Goal: Find specific page/section: Find specific page/section

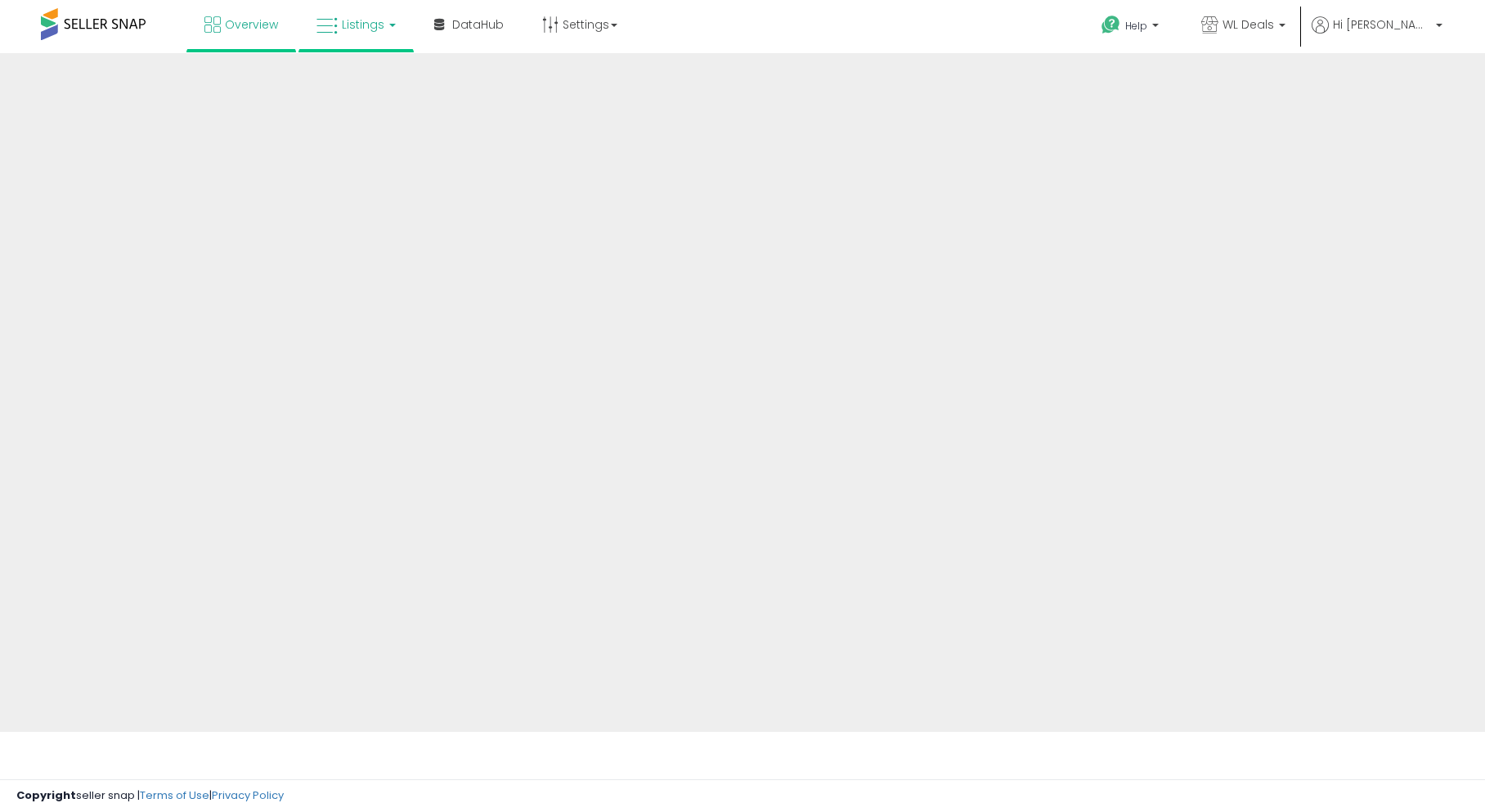
click at [404, 30] on link "Listings" at bounding box center [356, 24] width 104 height 49
click at [336, 19] on icon at bounding box center [327, 26] width 21 height 21
click at [369, 23] on span "Listings" at bounding box center [363, 24] width 43 height 17
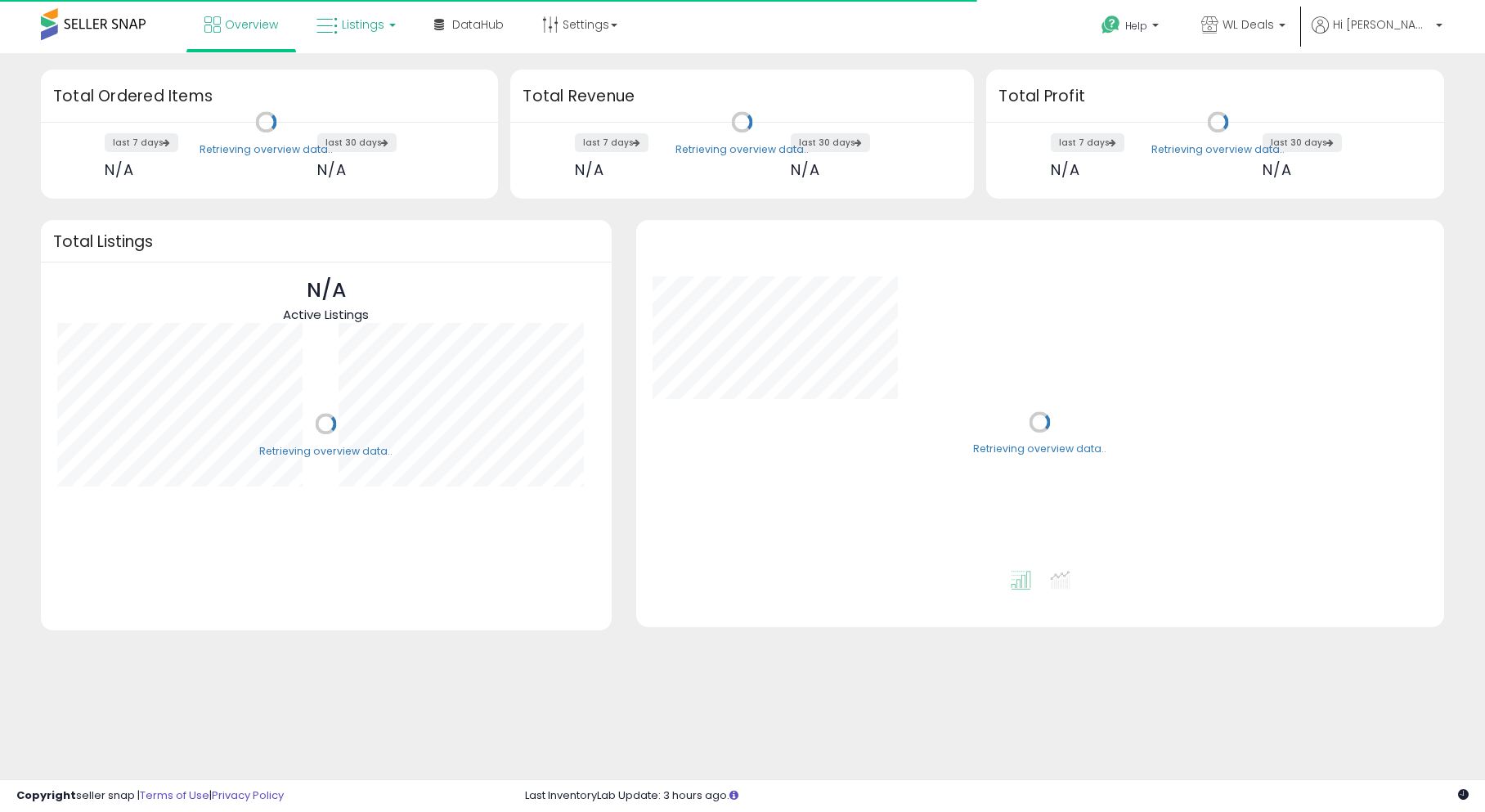
click at [369, 23] on span "Listings" at bounding box center [363, 24] width 43 height 17
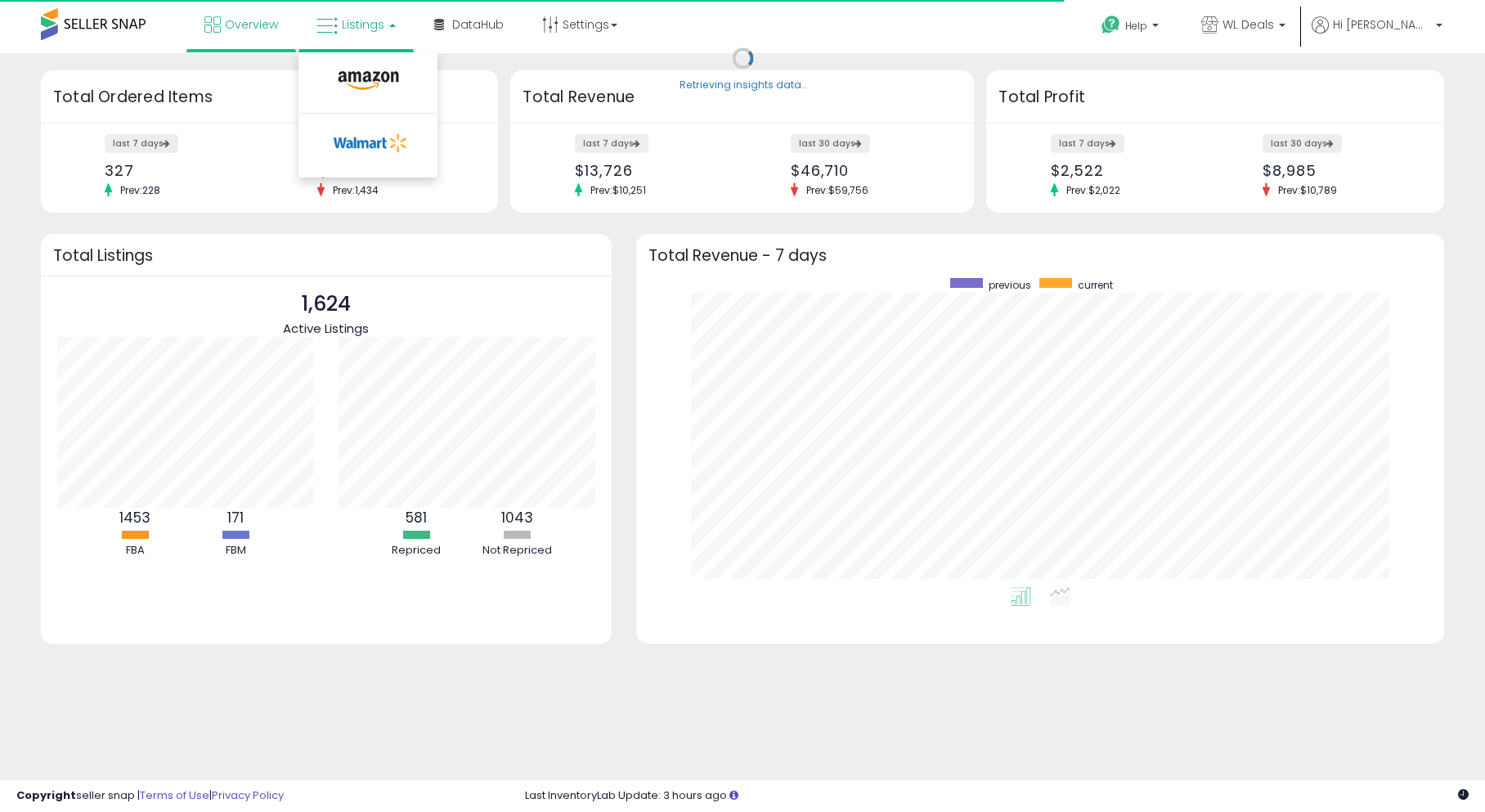
scroll to position [309, 775]
click at [358, 145] on icon at bounding box center [371, 143] width 86 height 24
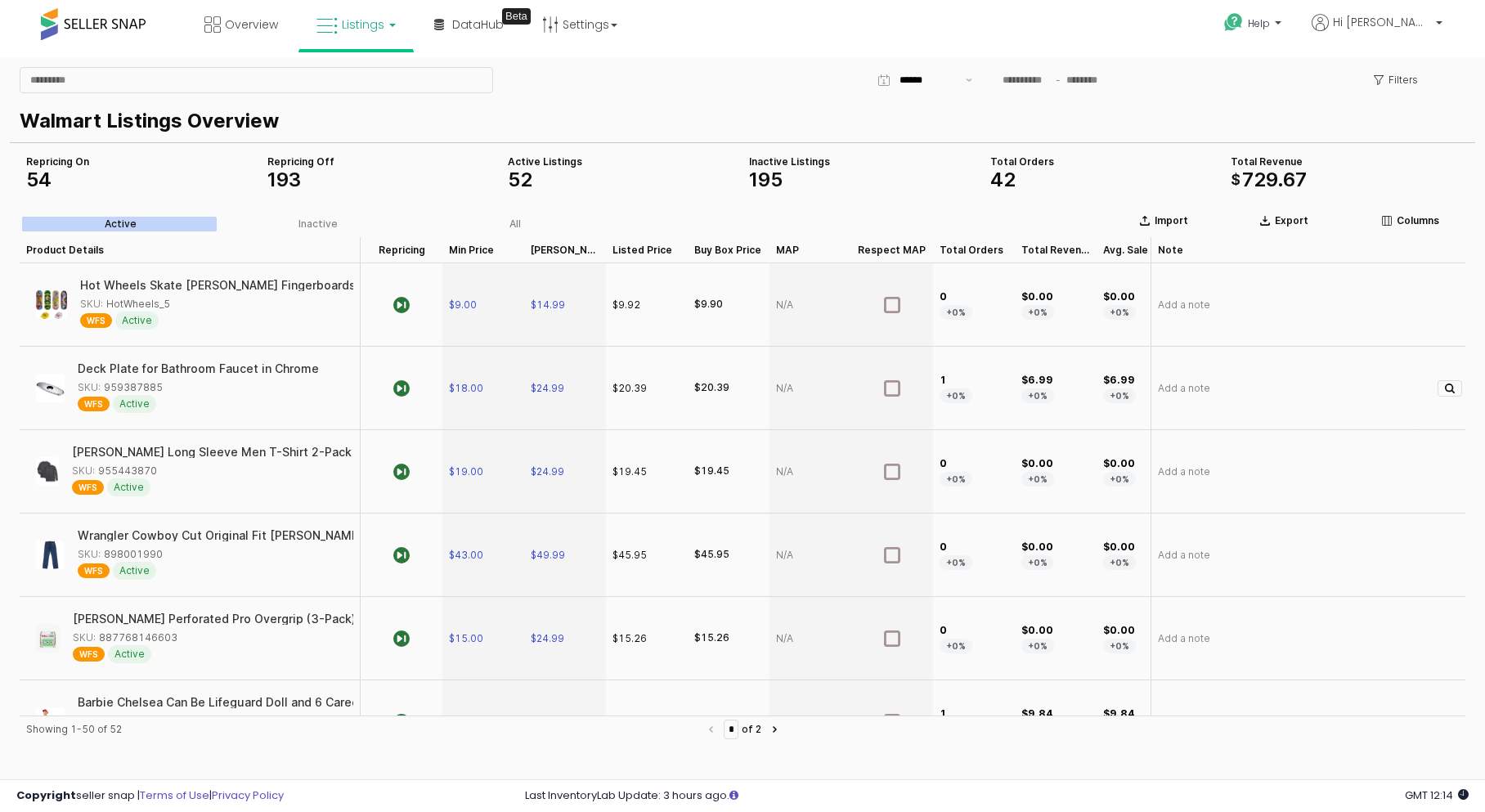
scroll to position [0, 28]
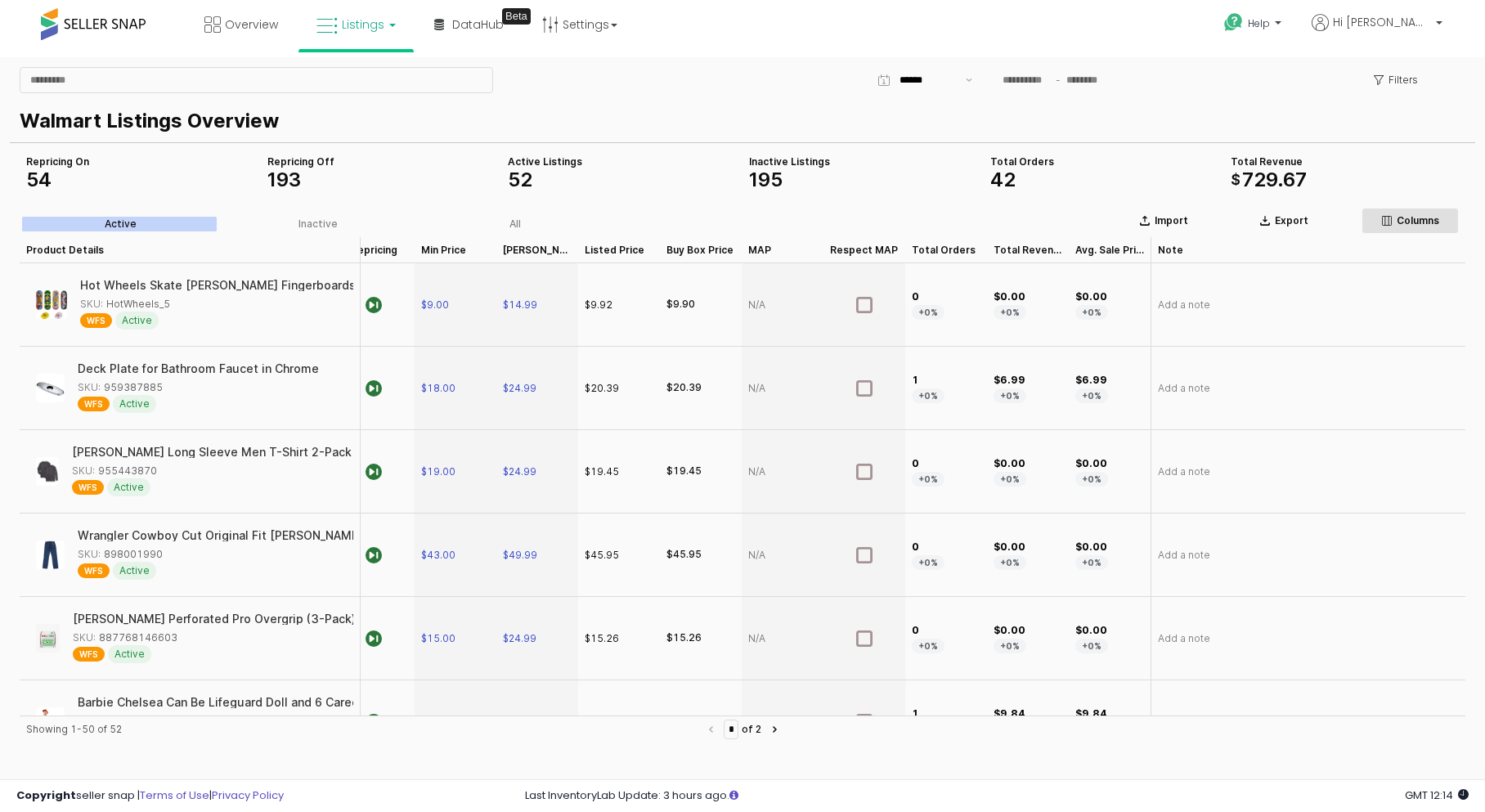
click at [1438, 215] on p "Columns" at bounding box center [1418, 220] width 43 height 13
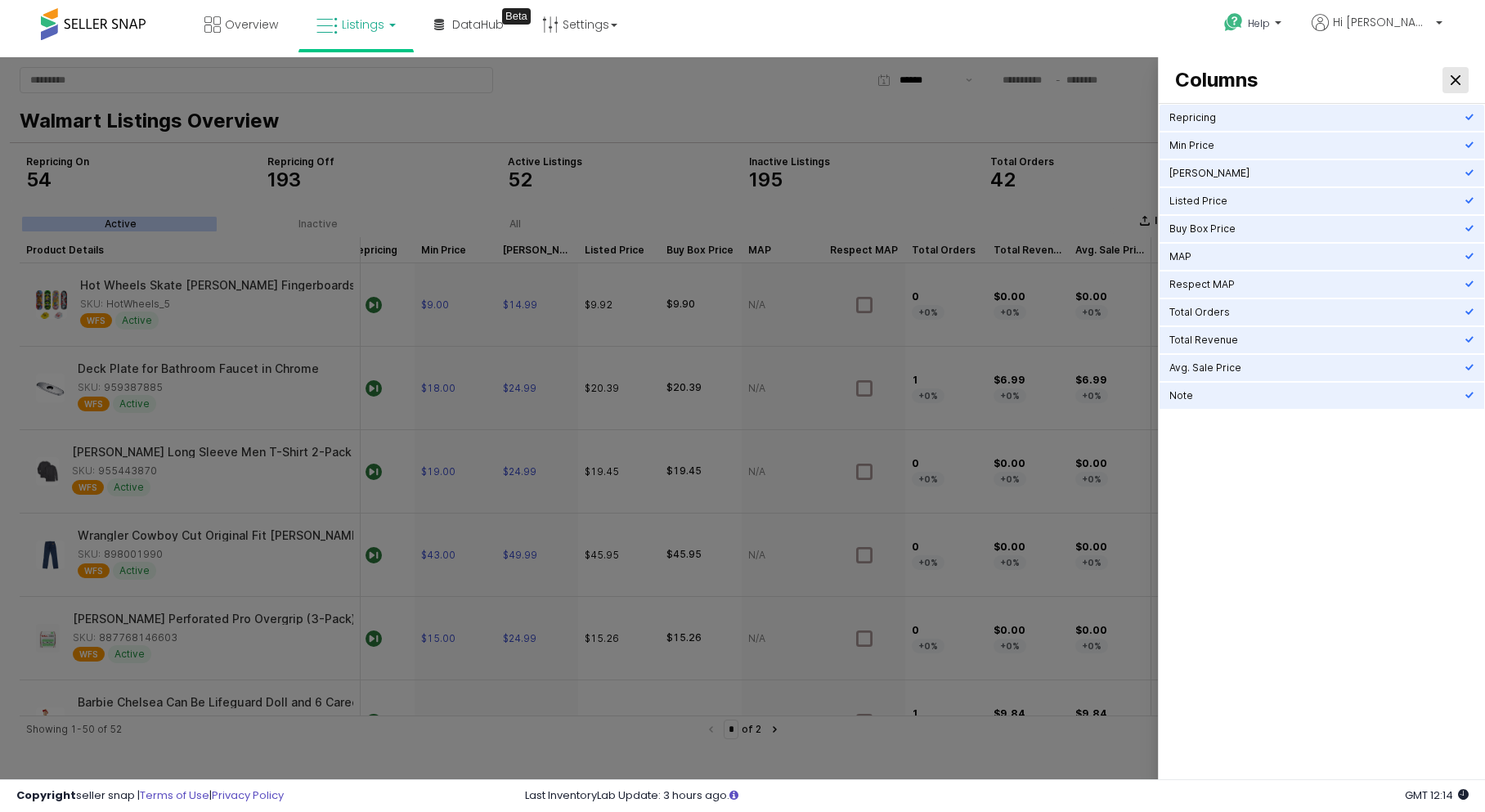
click at [1459, 79] on icon "Close" at bounding box center [1455, 80] width 10 height 10
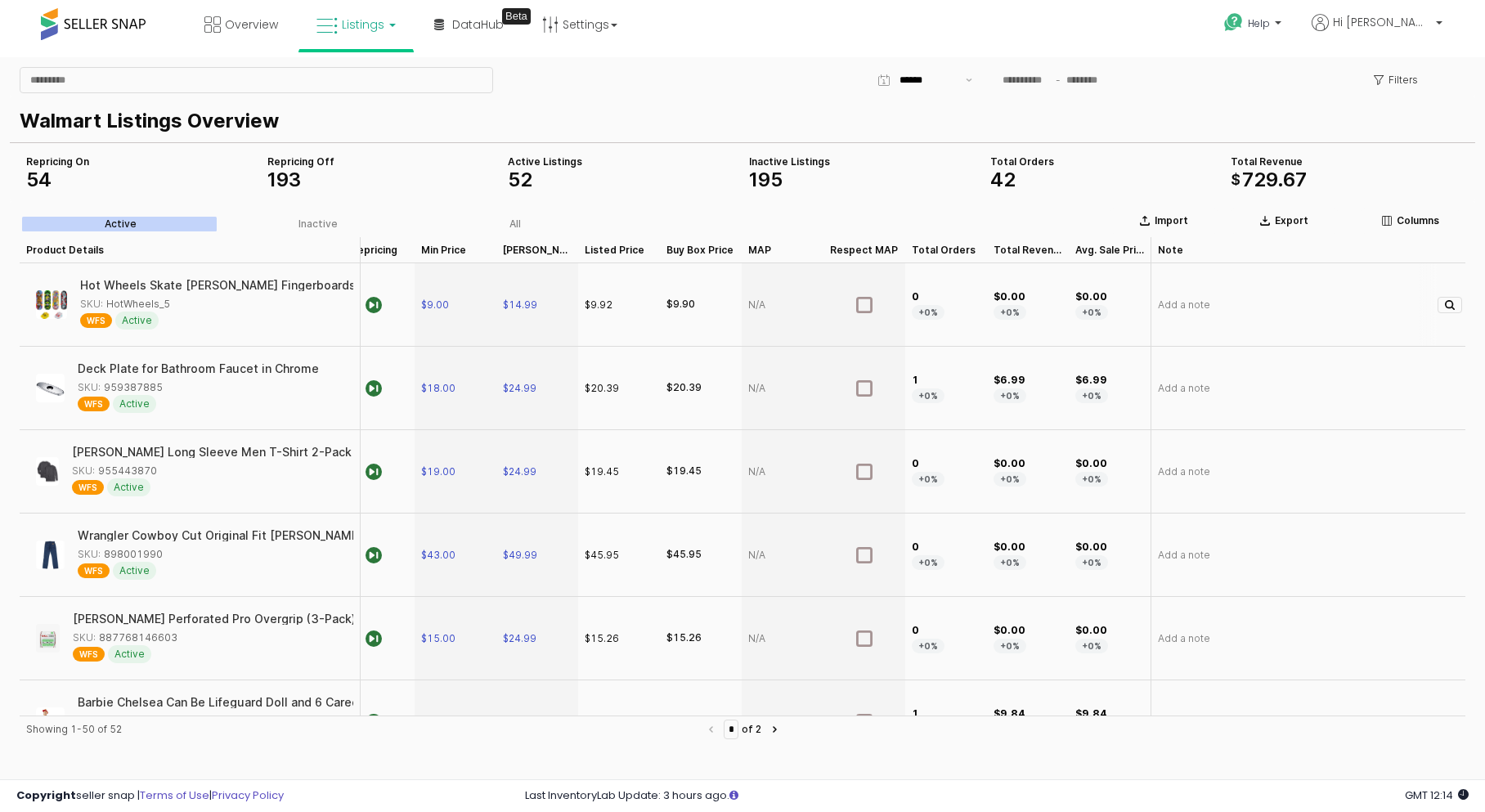
scroll to position [0, 0]
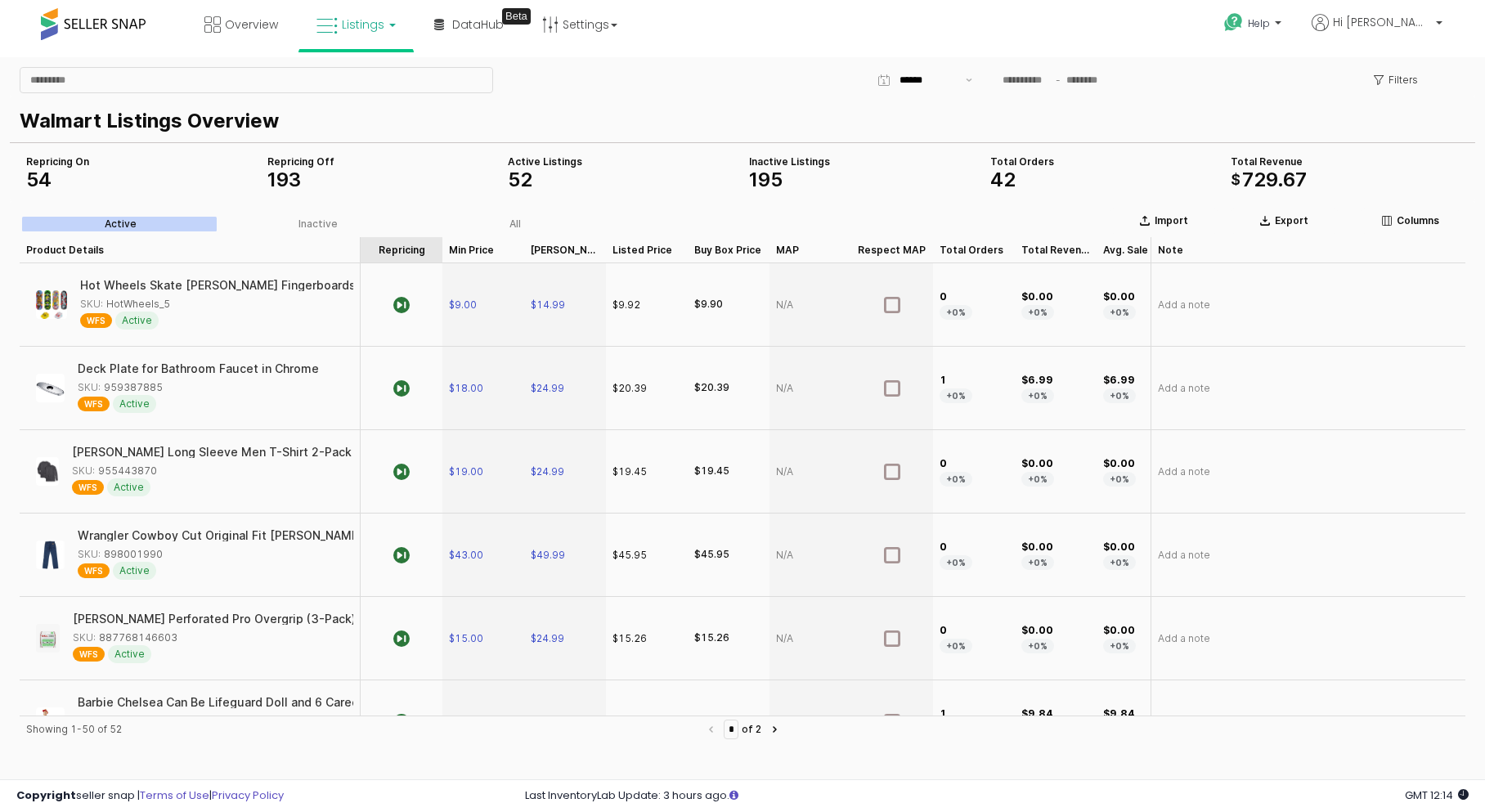
click at [417, 261] on div "Repricing Repricing" at bounding box center [401, 250] width 81 height 26
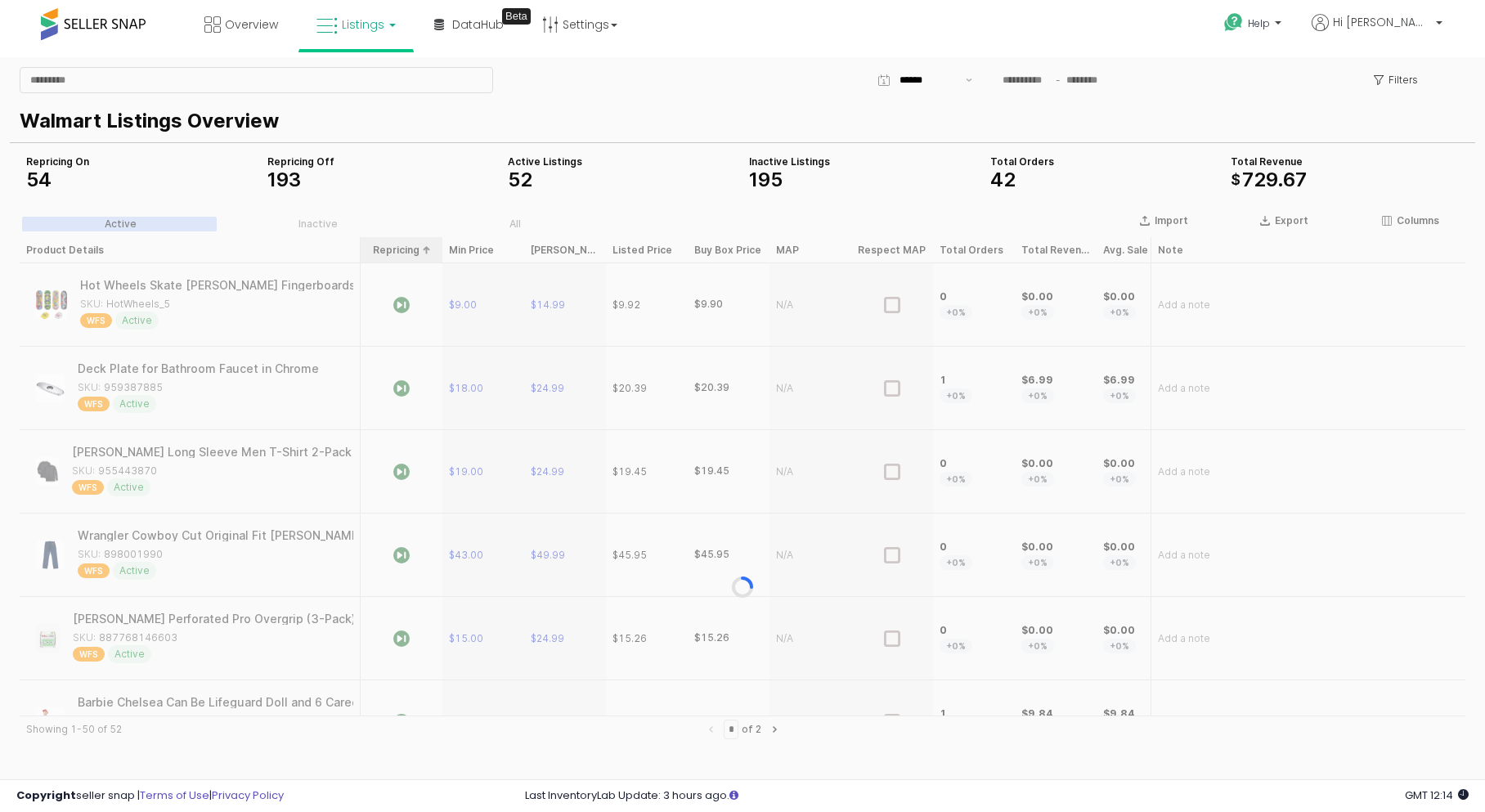
click at [417, 261] on div "App Frame" at bounding box center [742, 587] width 1465 height 772
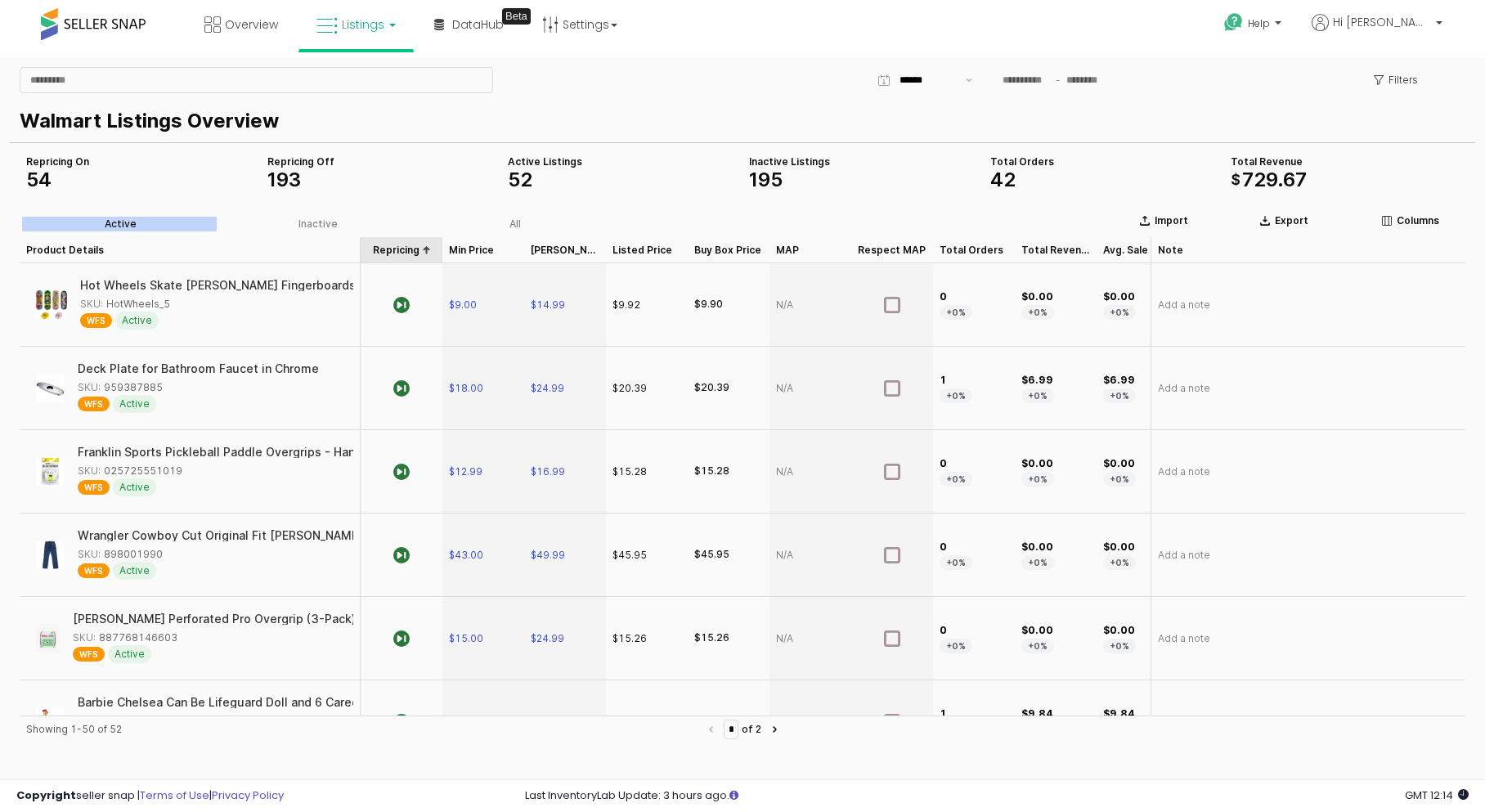
click at [406, 247] on div "Repricing Repricing" at bounding box center [401, 250] width 81 height 26
